Goal: Information Seeking & Learning: Understand process/instructions

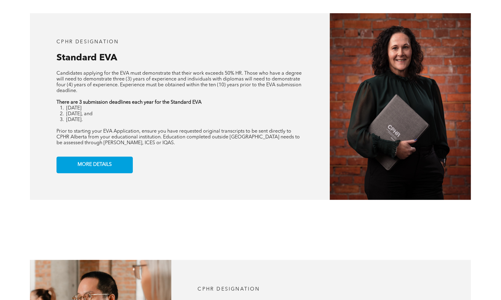
scroll to position [475, 0]
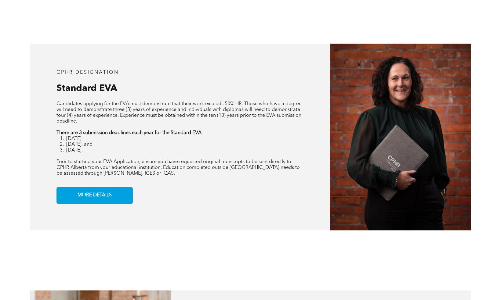
drag, startPoint x: 79, startPoint y: 135, endPoint x: 221, endPoint y: 141, distance: 141.8
click at [221, 141] on div "Candidates applying for the EVA must demonstrate that their work exceeds 50% HR…" at bounding box center [179, 138] width 247 height 75
drag, startPoint x: 221, startPoint y: 141, endPoint x: 130, endPoint y: 165, distance: 94.3
click at [147, 176] on p "Prior to starting your EVA Application, ensure you have requested original tran…" at bounding box center [179, 167] width 247 height 17
drag, startPoint x: 78, startPoint y: 139, endPoint x: 208, endPoint y: 136, distance: 130.4
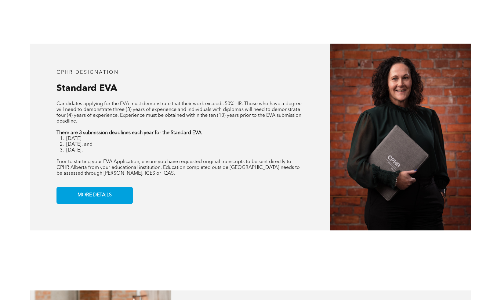
click at [208, 136] on div "Candidates applying for the EVA must demonstrate that their work exceeds 50% HR…" at bounding box center [179, 138] width 247 height 75
click at [178, 148] on li "[DATE], and" at bounding box center [184, 145] width 237 height 6
click at [143, 140] on li "[DATE]" at bounding box center [184, 139] width 237 height 6
click at [224, 133] on p "There are 3 submission deadlines each year for the Standard EVA" at bounding box center [179, 133] width 247 height 6
drag, startPoint x: 223, startPoint y: 134, endPoint x: 214, endPoint y: 149, distance: 17.8
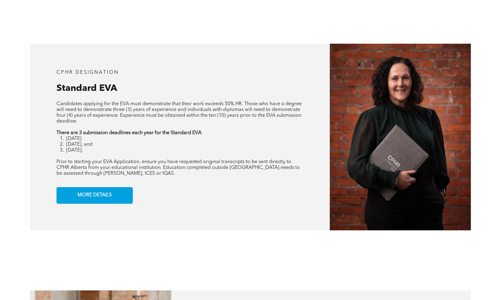
click at [216, 148] on li "[DATE], and" at bounding box center [184, 145] width 237 height 6
drag, startPoint x: 76, startPoint y: 140, endPoint x: 112, endPoint y: 139, distance: 36.7
click at [112, 139] on li "[DATE]" at bounding box center [184, 139] width 237 height 6
drag, startPoint x: 112, startPoint y: 139, endPoint x: 88, endPoint y: 148, distance: 26.1
click at [89, 147] on span "[DATE], and" at bounding box center [79, 144] width 26 height 5
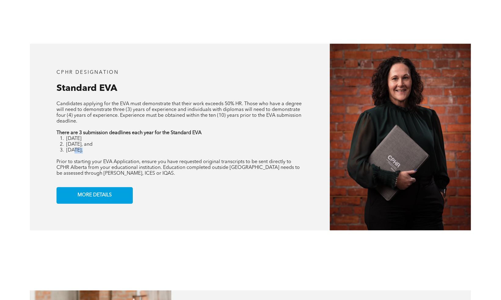
drag, startPoint x: 75, startPoint y: 156, endPoint x: 111, endPoint y: 157, distance: 35.1
click at [111, 157] on div "Candidates applying for the EVA must demonstrate that their work exceeds 50% HR…" at bounding box center [179, 138] width 247 height 75
drag, startPoint x: 111, startPoint y: 157, endPoint x: 148, endPoint y: 170, distance: 39.5
click at [148, 170] on span "Prior to starting your EVA Application, ensure you have requested original tran…" at bounding box center [177, 168] width 243 height 16
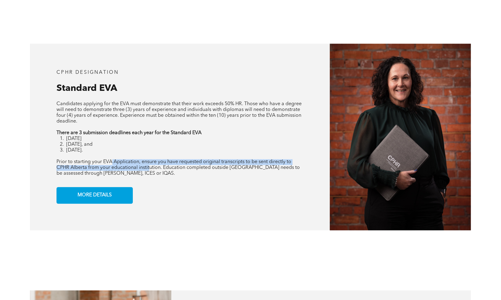
drag, startPoint x: 113, startPoint y: 166, endPoint x: 149, endPoint y: 169, distance: 36.2
click at [149, 169] on span "Prior to starting your EVA Application, ensure you have requested original tran…" at bounding box center [177, 168] width 243 height 16
click at [87, 201] on span "MORE DETAILS" at bounding box center [94, 196] width 38 height 12
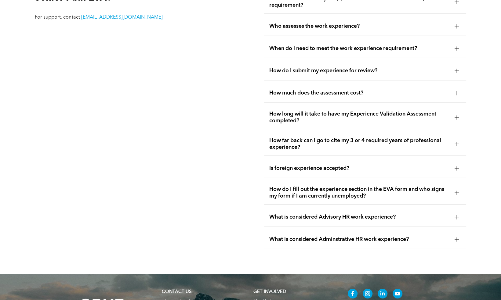
scroll to position [1189, 0]
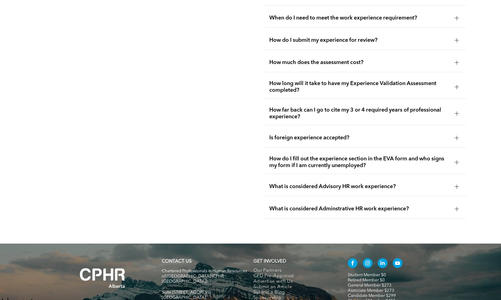
drag, startPoint x: 441, startPoint y: 97, endPoint x: 256, endPoint y: 101, distance: 184.4
click at [256, 101] on div "EVA FAQs Questions about the Standard or Senior Path EVA? For support, contact …" at bounding box center [250, 76] width 501 height 336
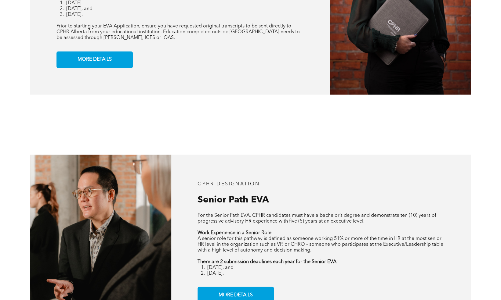
scroll to position [519, 0]
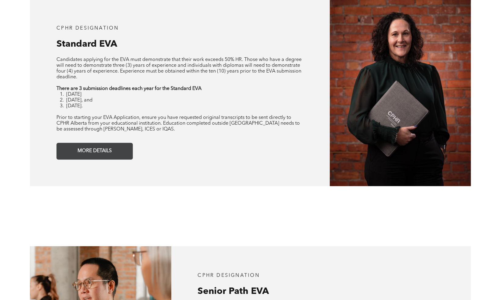
click at [83, 157] on span "MORE DETAILS" at bounding box center [94, 151] width 38 height 12
